Goal: Transaction & Acquisition: Purchase product/service

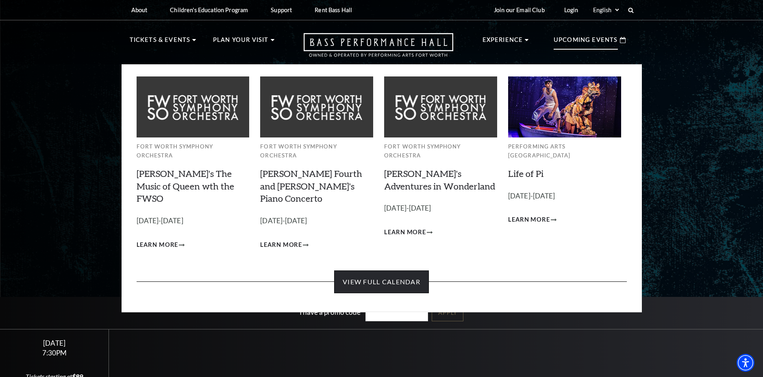
click at [391, 270] on link "View Full Calendar" at bounding box center [381, 281] width 95 height 23
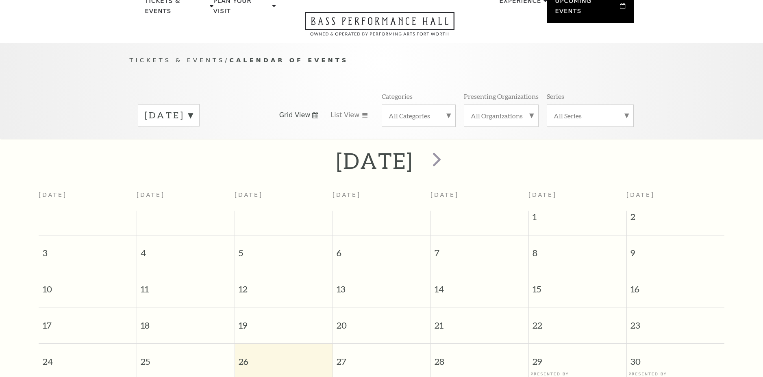
scroll to position [72, 0]
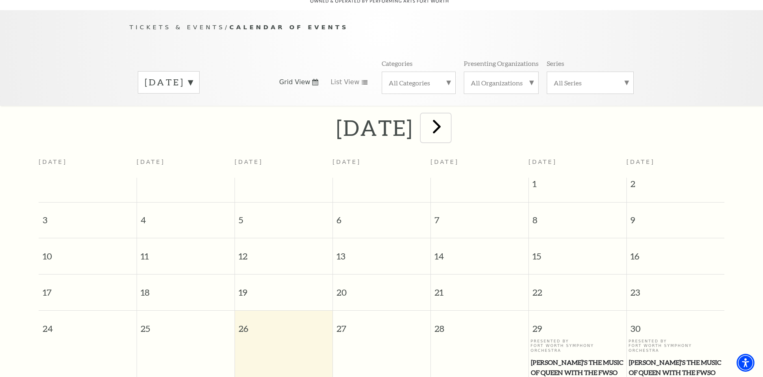
click at [449, 122] on span "next" at bounding box center [436, 126] width 23 height 23
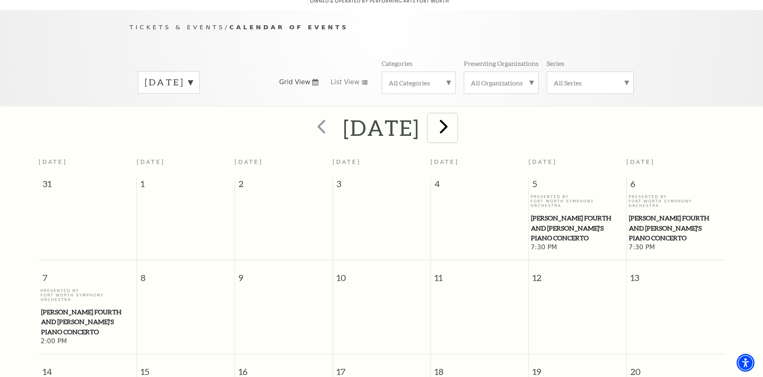
click at [456, 115] on span "next" at bounding box center [443, 126] width 23 height 23
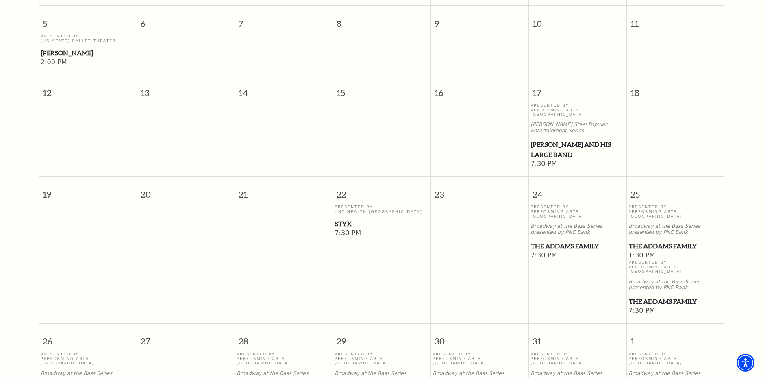
scroll to position [397, 0]
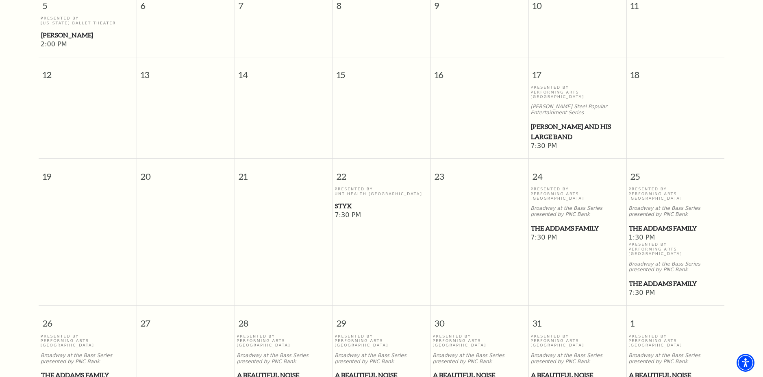
click at [343, 201] on span "Styx" at bounding box center [381, 206] width 93 height 10
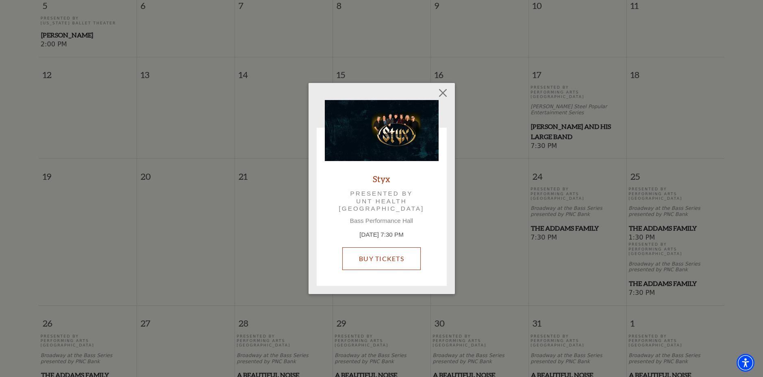
click at [380, 256] on link "Buy Tickets" at bounding box center [381, 258] width 79 height 23
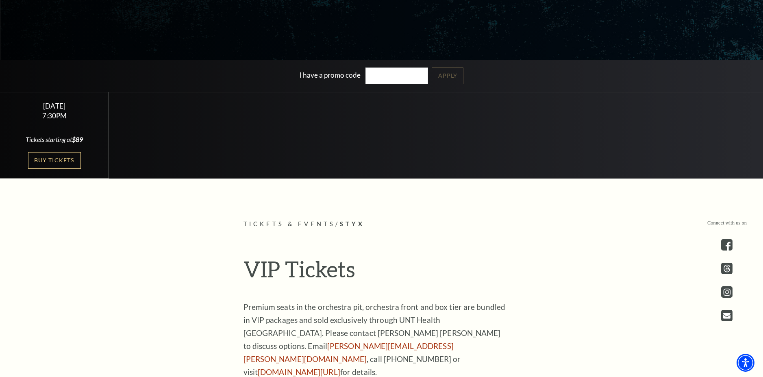
scroll to position [244, 0]
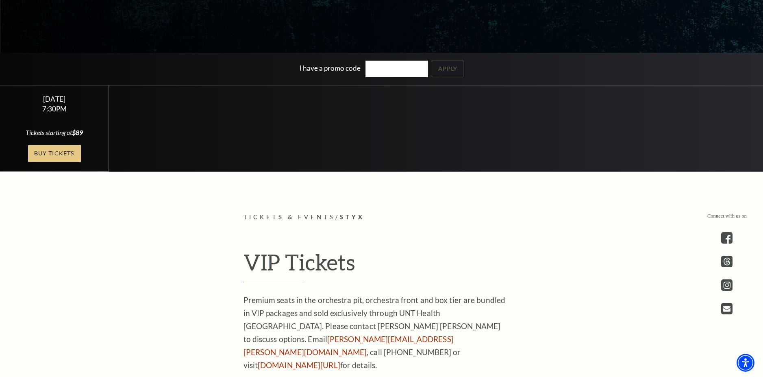
click at [61, 155] on link "Buy Tickets" at bounding box center [54, 153] width 53 height 17
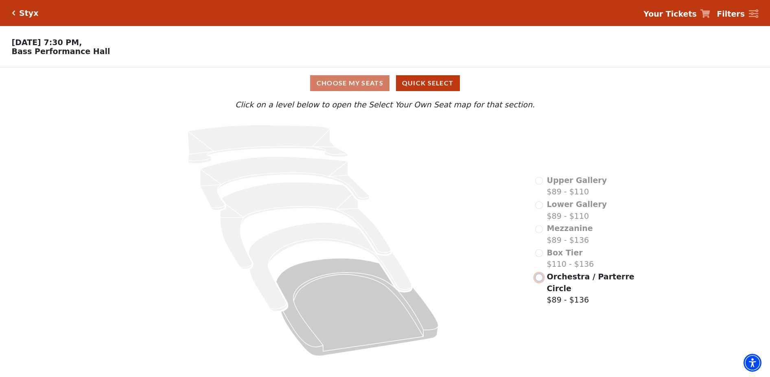
click at [538, 281] on input "Orchestra / Parterre Circle$89 - $136\a" at bounding box center [539, 278] width 8 height 8
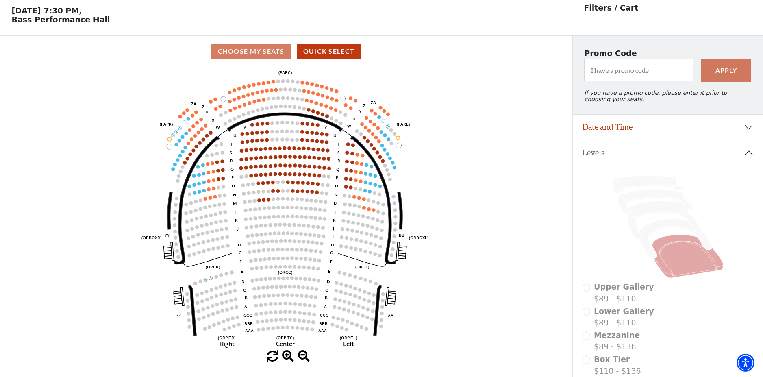
scroll to position [38, 0]
